Goal: Task Accomplishment & Management: Complete application form

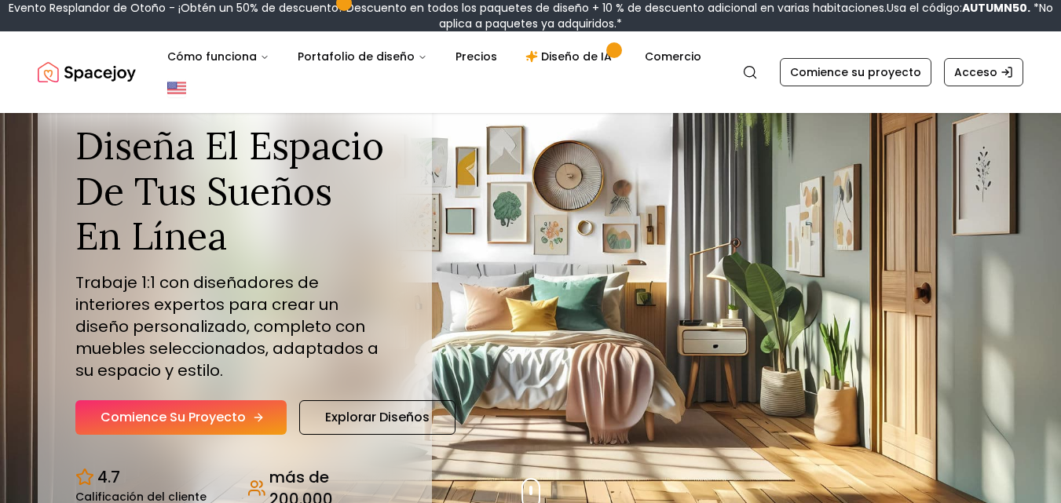
click at [239, 421] on font "Comience su proyecto" at bounding box center [172, 417] width 145 height 18
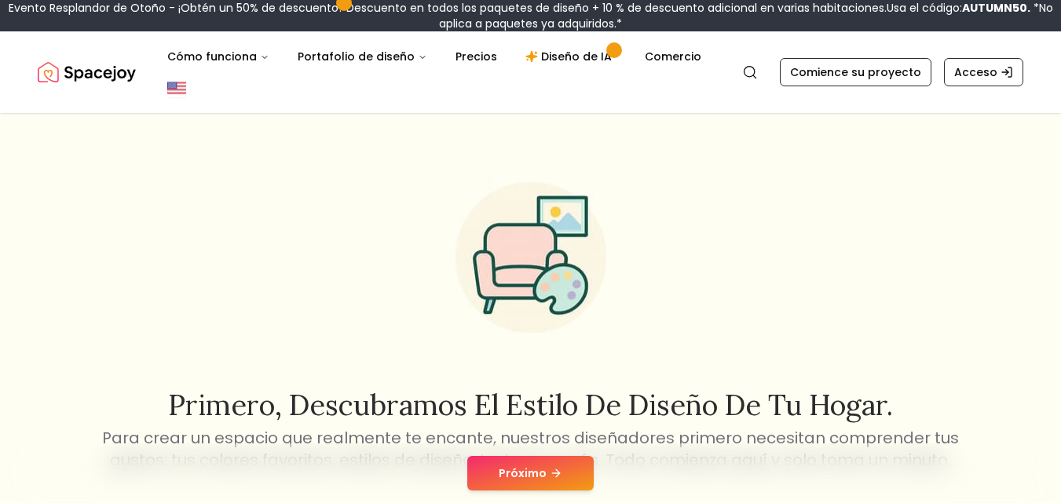
click at [568, 473] on button "Próximo" at bounding box center [530, 473] width 126 height 35
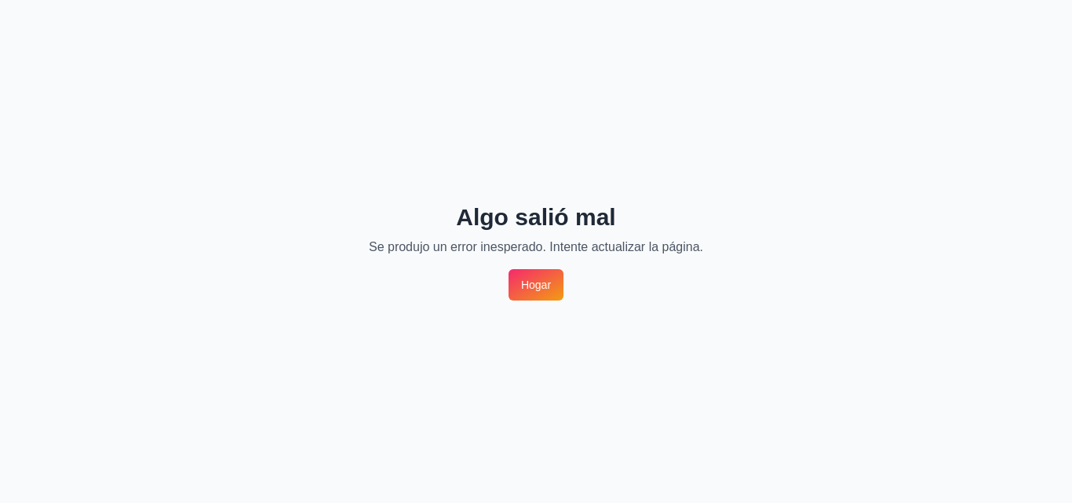
click at [542, 277] on font "Hogar" at bounding box center [536, 285] width 30 height 16
